Goal: Navigation & Orientation: Find specific page/section

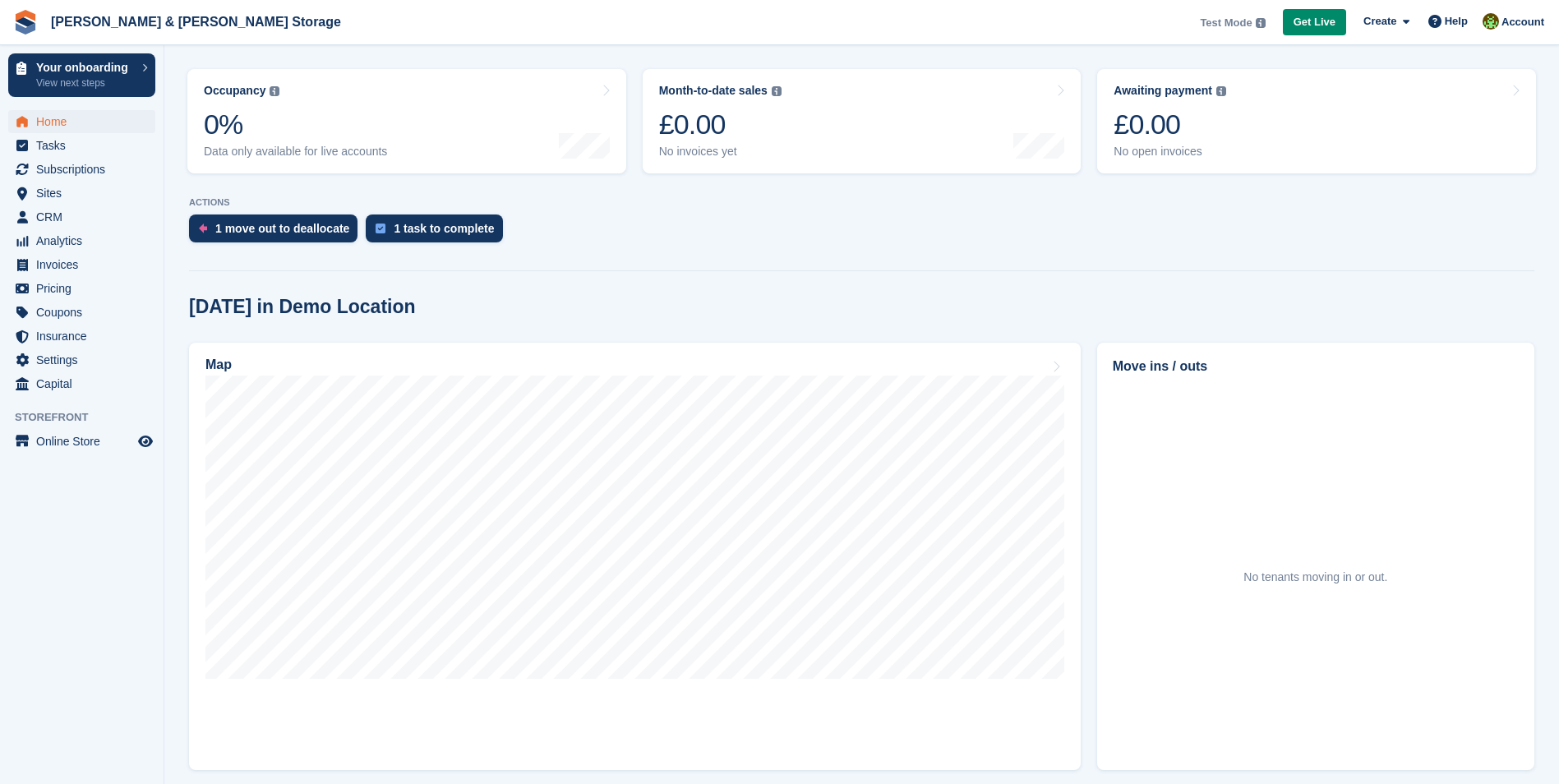
scroll to position [571, 0]
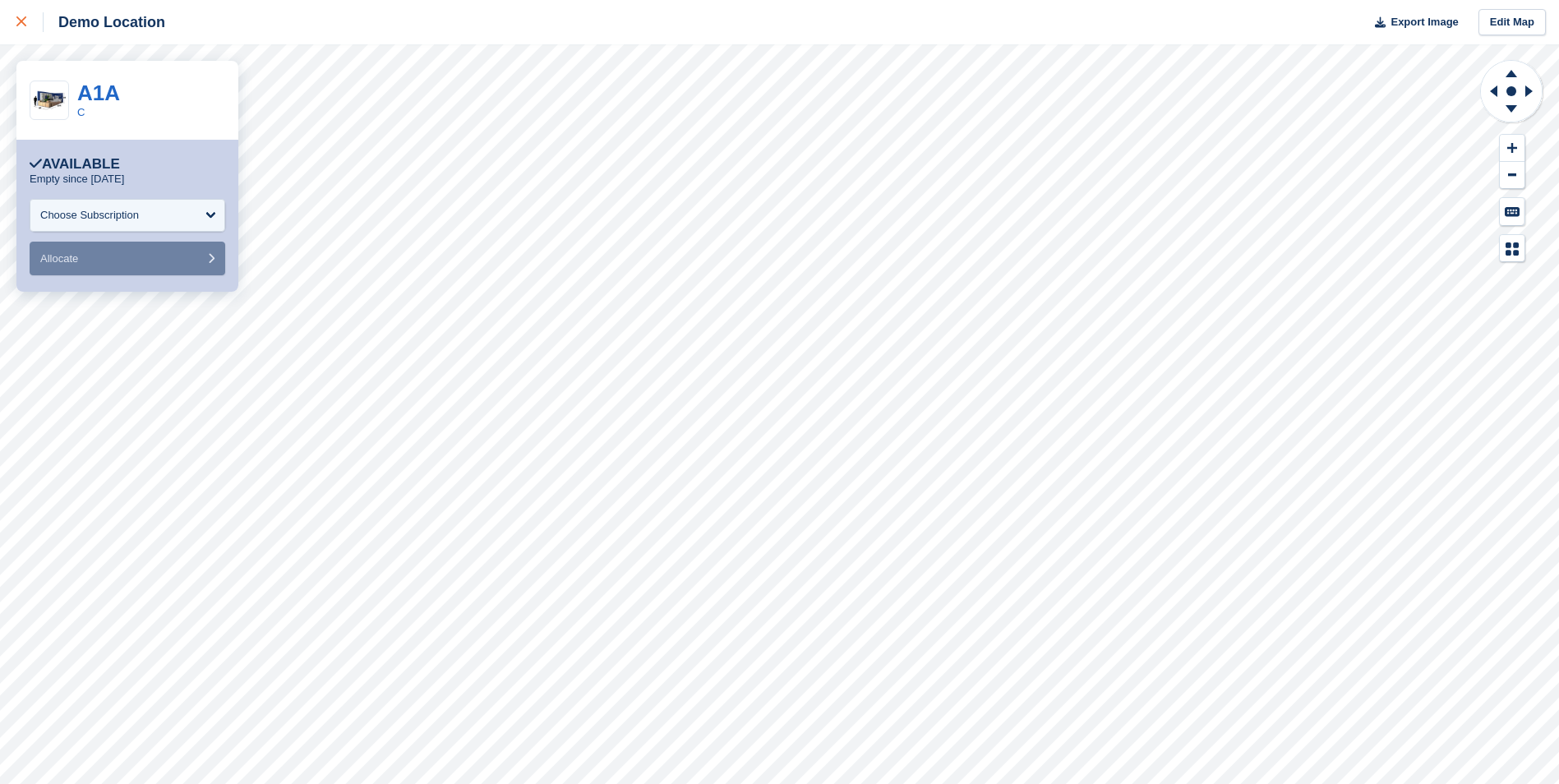
click at [31, 30] on div at bounding box center [30, 22] width 27 height 19
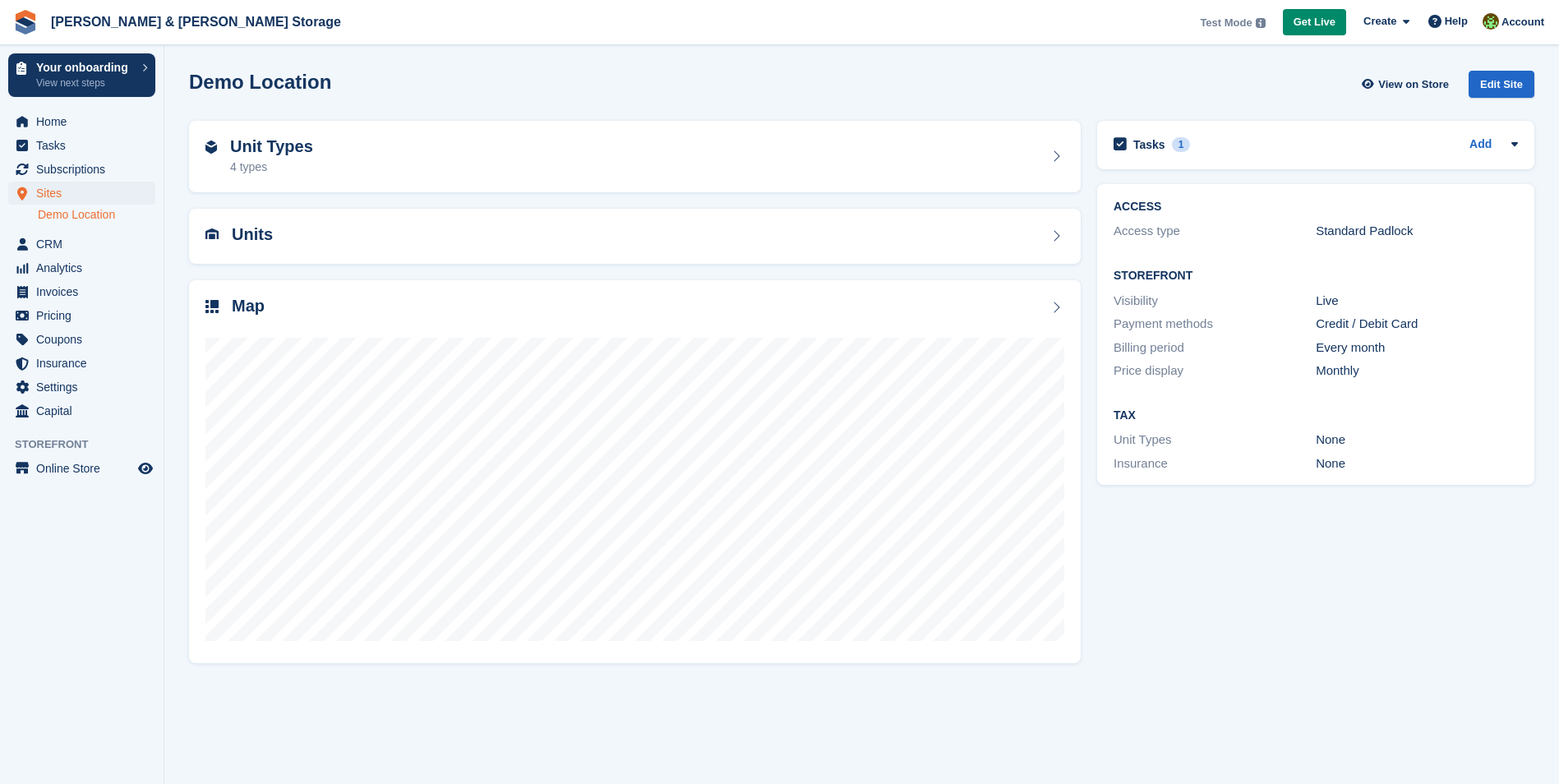
click at [40, 110] on div "Home Tasks Subscriptions Subscriptions Subscriptions Price increases NEW Price …" at bounding box center [82, 263] width 164 height 320
click at [48, 117] on span "Home" at bounding box center [85, 121] width 99 height 23
